Goal: Find contact information: Find contact information

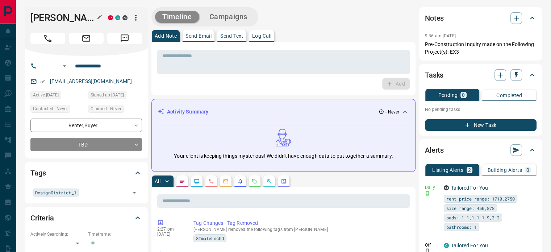
click at [99, 15] on icon "button" at bounding box center [100, 17] width 6 height 6
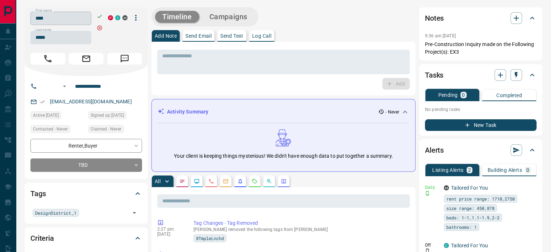
click at [78, 21] on input "****" at bounding box center [60, 18] width 61 height 13
click at [57, 39] on input "*****" at bounding box center [60, 37] width 61 height 13
click at [99, 87] on input "**********" at bounding box center [100, 86] width 57 height 12
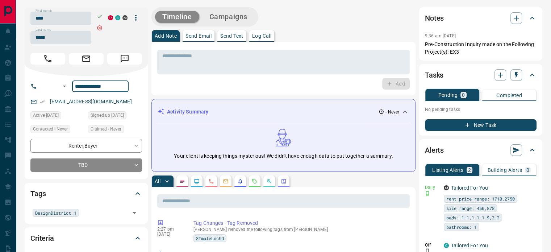
click at [122, 103] on div "[EMAIL_ADDRESS][DOMAIN_NAME]" at bounding box center [86, 102] width 112 height 12
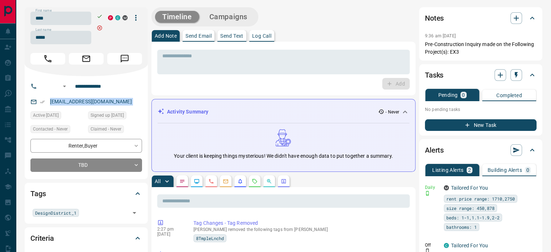
click at [122, 103] on div "[EMAIL_ADDRESS][DOMAIN_NAME]" at bounding box center [86, 102] width 112 height 12
copy link "[EMAIL_ADDRESS][DOMAIN_NAME]"
drag, startPoint x: 458, startPoint y: 54, endPoint x: 439, endPoint y: 49, distance: 20.0
click at [439, 49] on p "Pre-Construction Inquiry made on the Following Project(s): EX3" at bounding box center [481, 48] width 112 height 15
click at [476, 54] on p "Pre-Construction Inquiry made on the Following Project(s): EX3" at bounding box center [481, 48] width 112 height 15
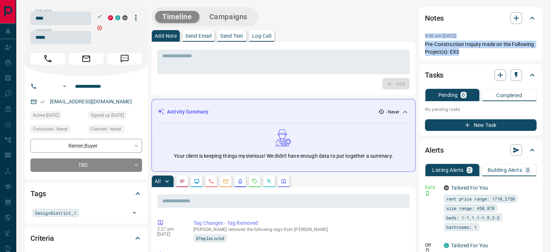
copy div "9:36 am [DATE] Pin Pre-Construction Inquiry made on the Following Project(s): E…"
drag, startPoint x: 471, startPoint y: 54, endPoint x: 420, endPoint y: 37, distance: 53.4
click at [420, 37] on div "Notes 9:36 am [DATE] Pre-Construction Inquiry made on the Following Project(s):…" at bounding box center [480, 33] width 123 height 53
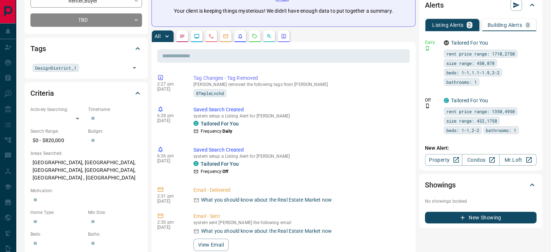
click at [68, 159] on p "[GEOGRAPHIC_DATA], [GEOGRAPHIC_DATA], [GEOGRAPHIC_DATA], [GEOGRAPHIC_DATA], [GE…" at bounding box center [86, 170] width 112 height 27
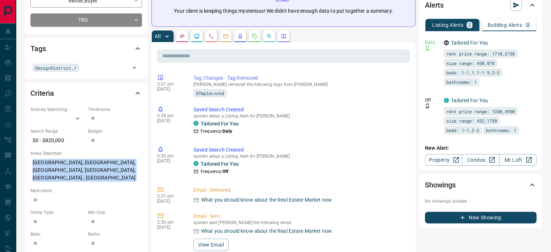
click at [68, 159] on p "[GEOGRAPHIC_DATA], [GEOGRAPHIC_DATA], [GEOGRAPHIC_DATA], [GEOGRAPHIC_DATA], [GE…" at bounding box center [86, 170] width 112 height 27
copy p "[GEOGRAPHIC_DATA], [GEOGRAPHIC_DATA], [GEOGRAPHIC_DATA], [GEOGRAPHIC_DATA], [GE…"
click at [210, 35] on icon "Calls" at bounding box center [211, 36] width 4 height 4
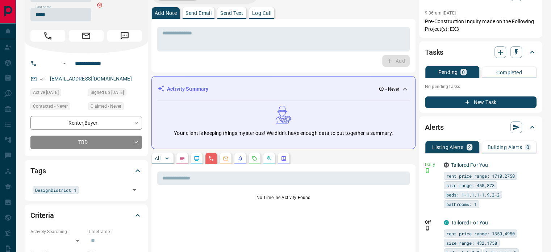
scroll to position [0, 0]
